Goal: Navigation & Orientation: Find specific page/section

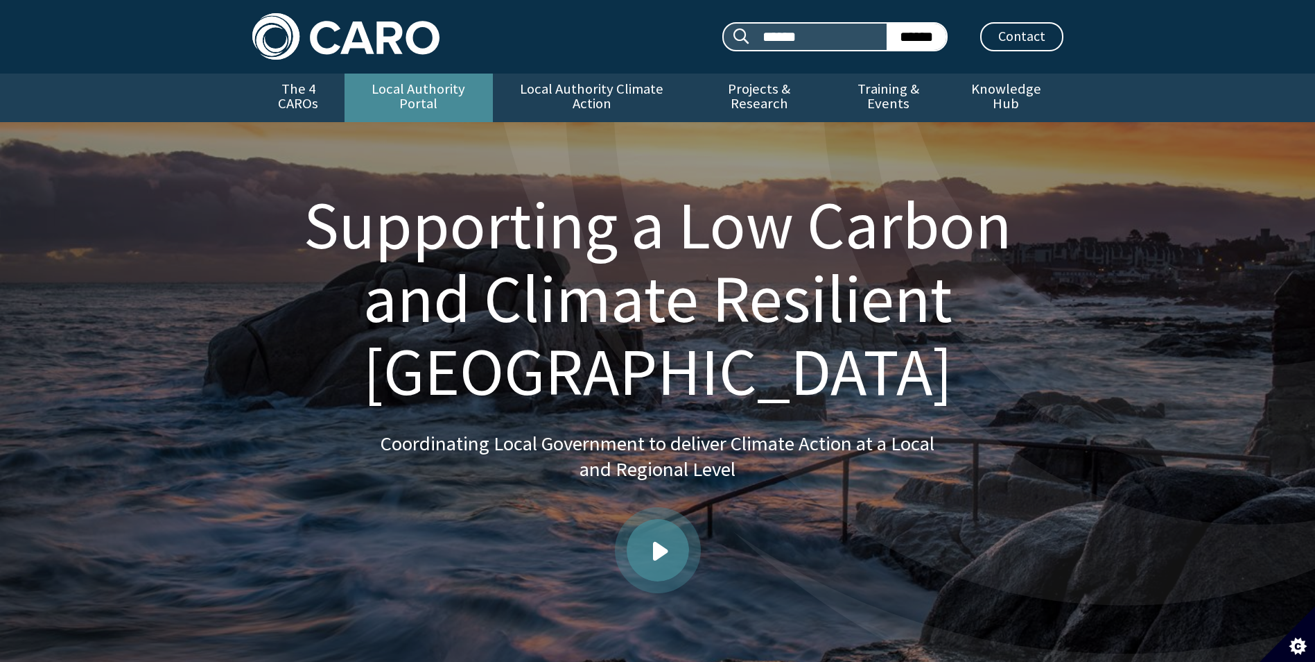
click at [449, 87] on link "Local Authority Portal" at bounding box center [419, 98] width 148 height 49
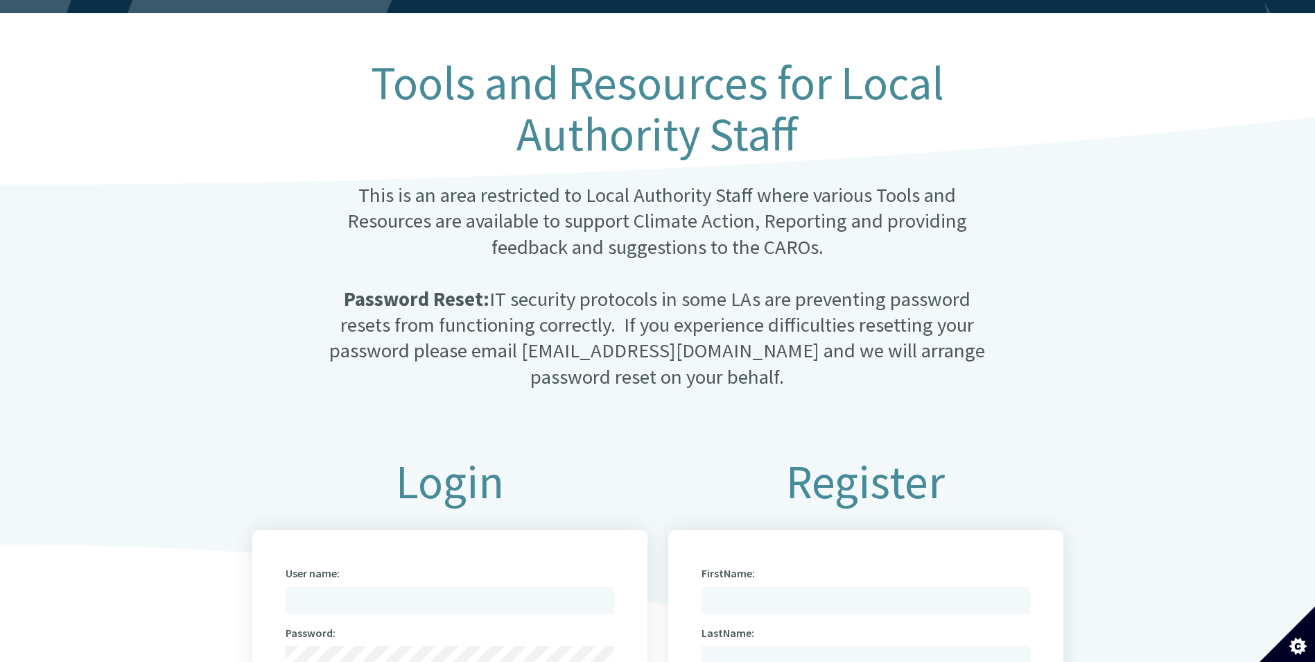
scroll to position [139, 0]
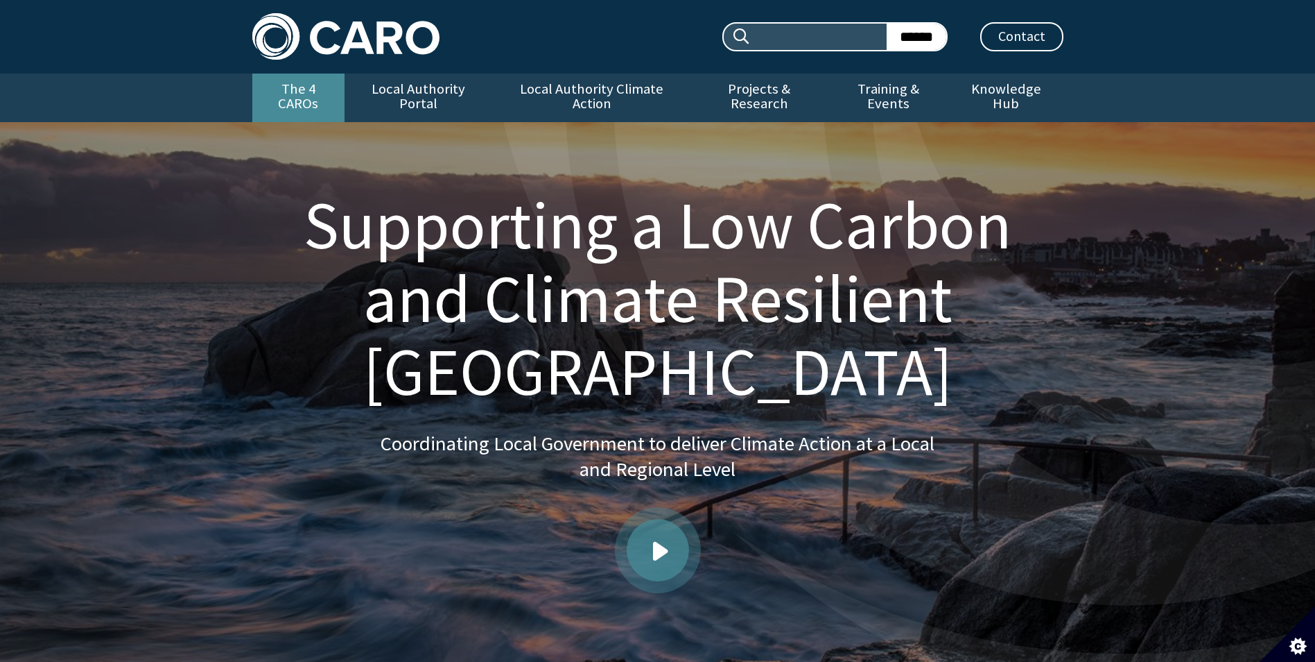
click at [331, 96] on link "The 4 CAROs" at bounding box center [298, 98] width 92 height 49
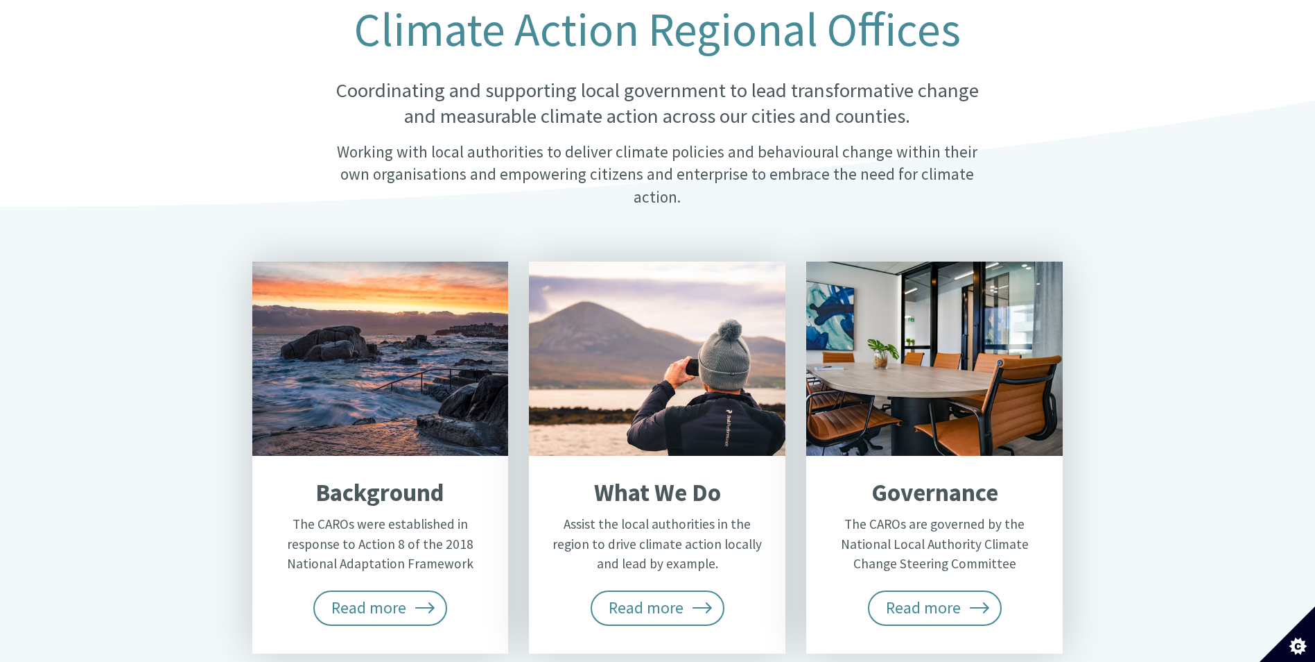
scroll to position [416, 0]
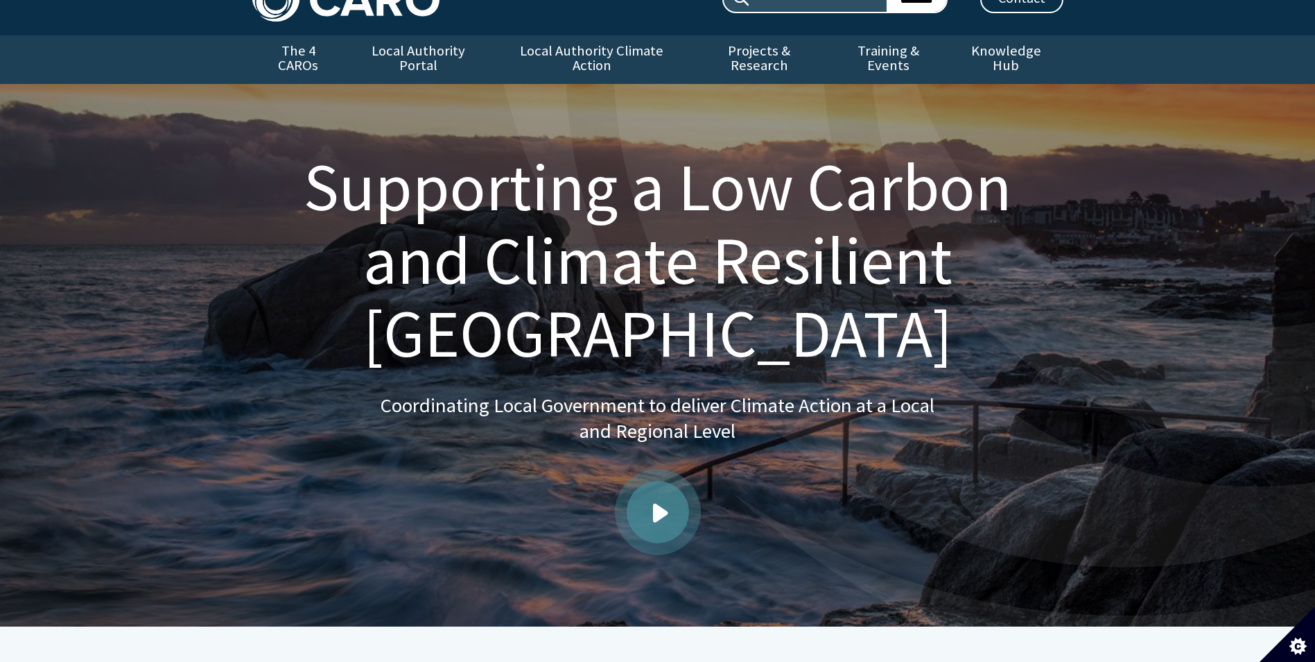
scroll to position [69, 0]
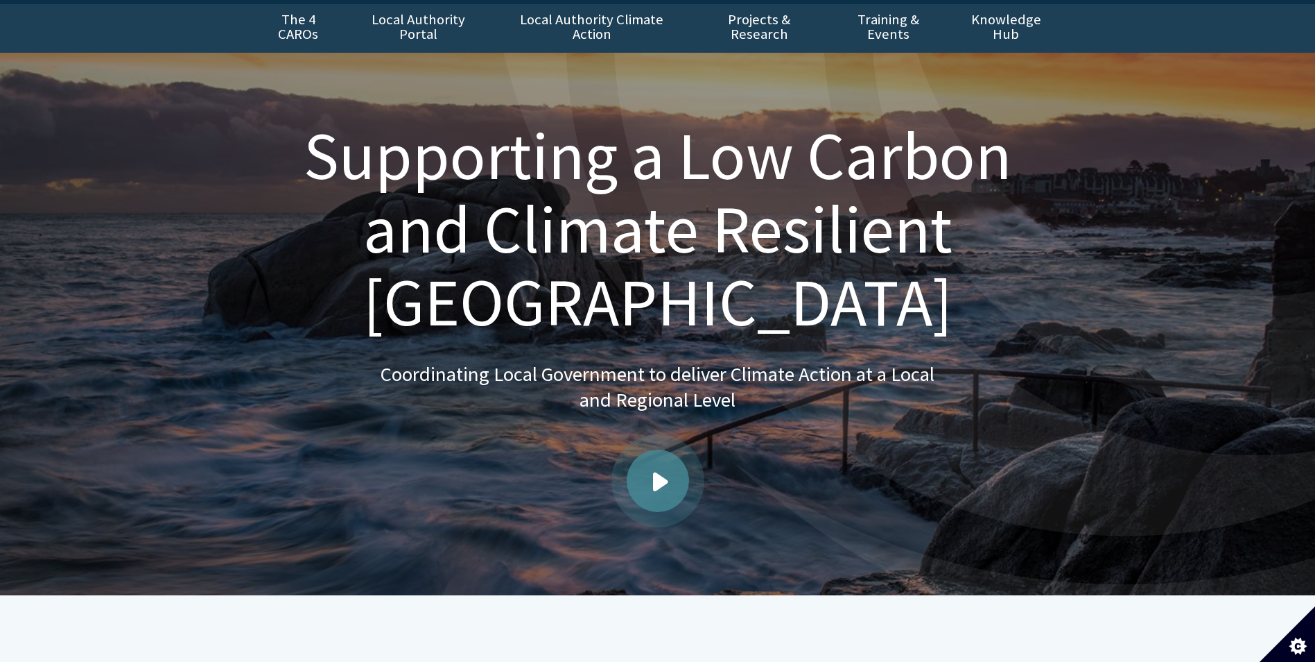
click at [666, 472] on span "Play video" at bounding box center [660, 481] width 15 height 19
